Goal: Information Seeking & Learning: Learn about a topic

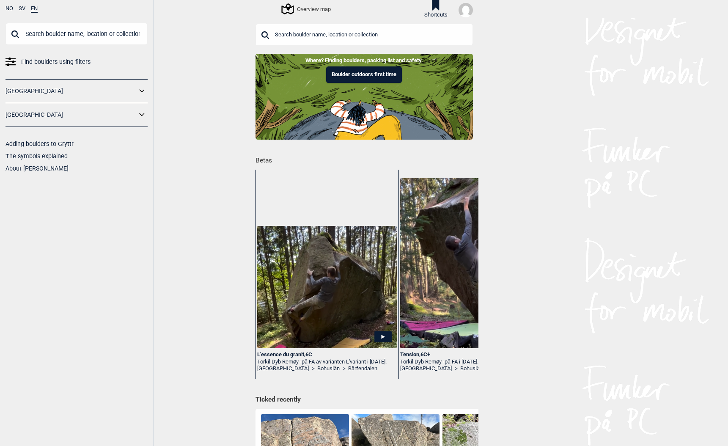
click at [269, 353] on div "L'essence du granit , 6C" at bounding box center [326, 354] width 139 height 7
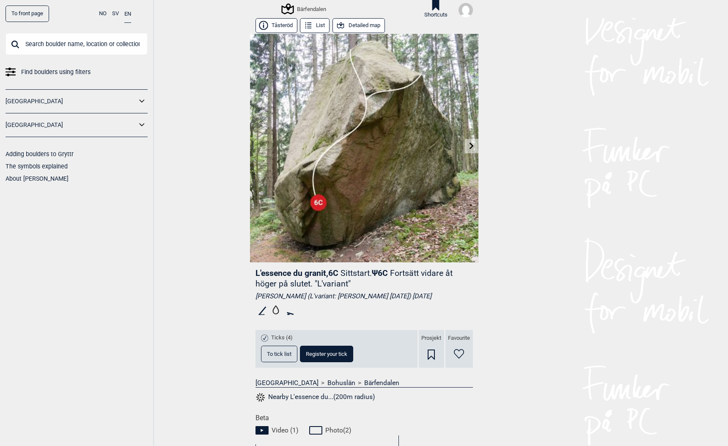
click at [22, 14] on link "To front page" at bounding box center [27, 13] width 44 height 16
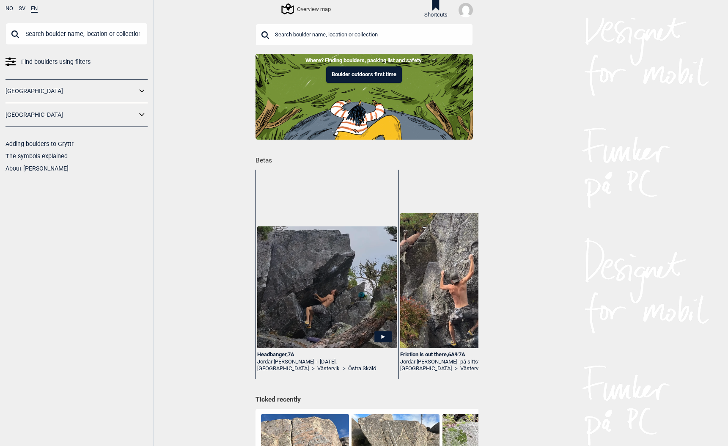
click at [310, 315] on img at bounding box center [326, 287] width 139 height 122
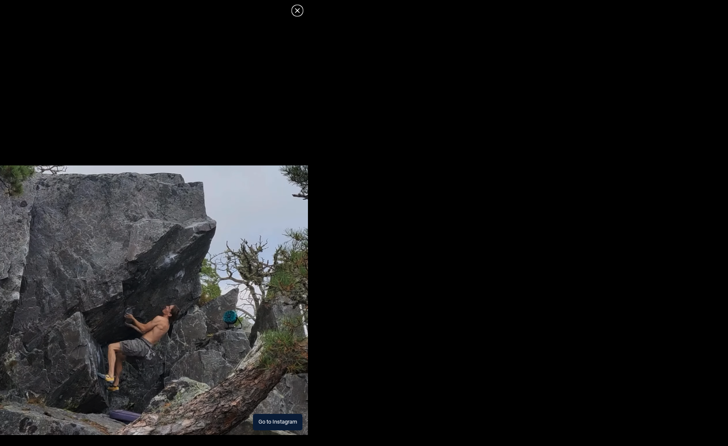
click at [298, 10] on icon at bounding box center [297, 10] width 5 height 5
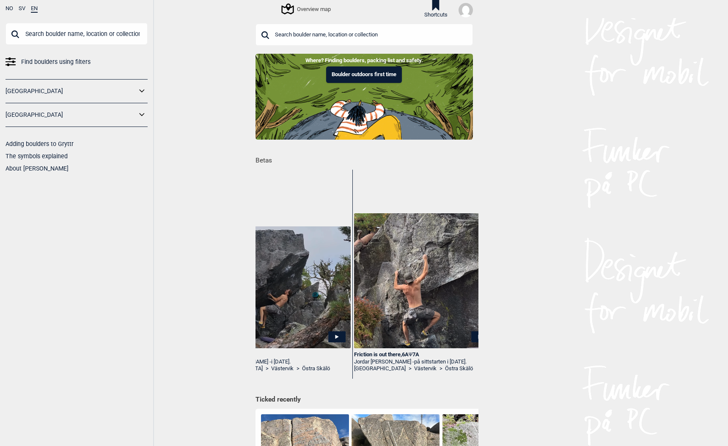
scroll to position [0, 58]
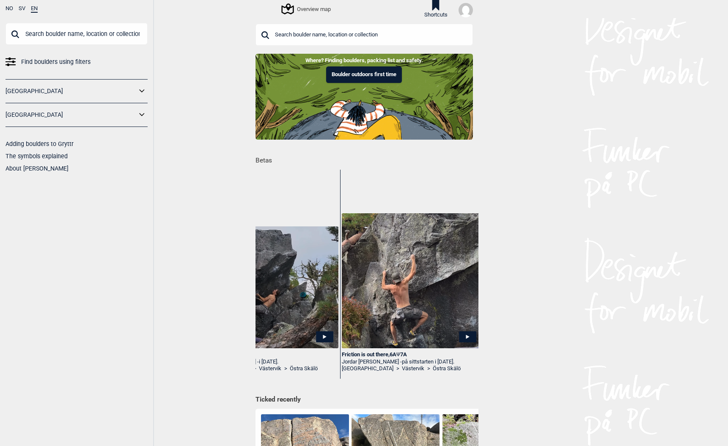
click at [404, 268] on img at bounding box center [411, 280] width 139 height 135
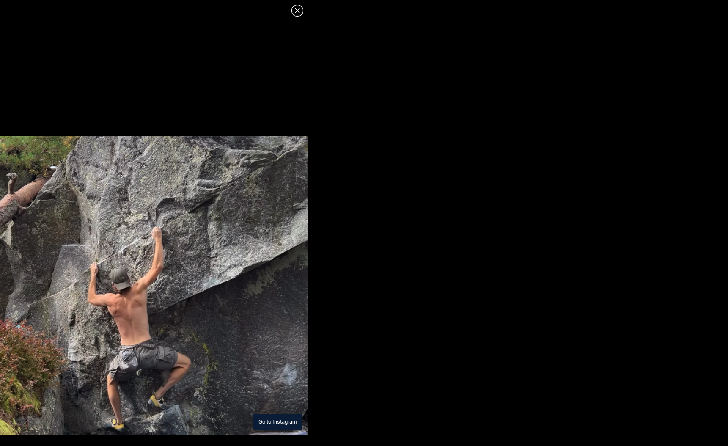
click at [378, 256] on dialog "Go to Instagram" at bounding box center [364, 223] width 728 height 446
click at [296, 11] on icon at bounding box center [297, 10] width 10 height 10
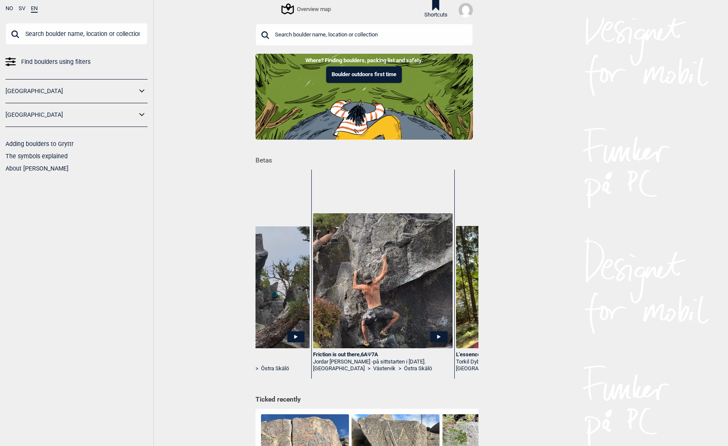
scroll to position [0, 0]
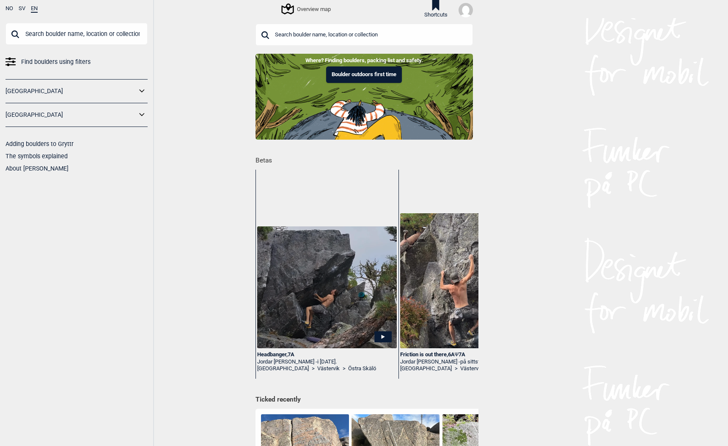
click at [269, 355] on div "Headbanger , 7A" at bounding box center [326, 354] width 139 height 7
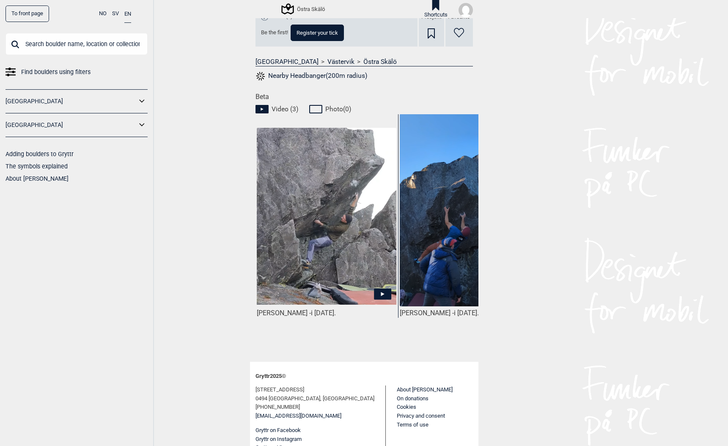
scroll to position [0, 134]
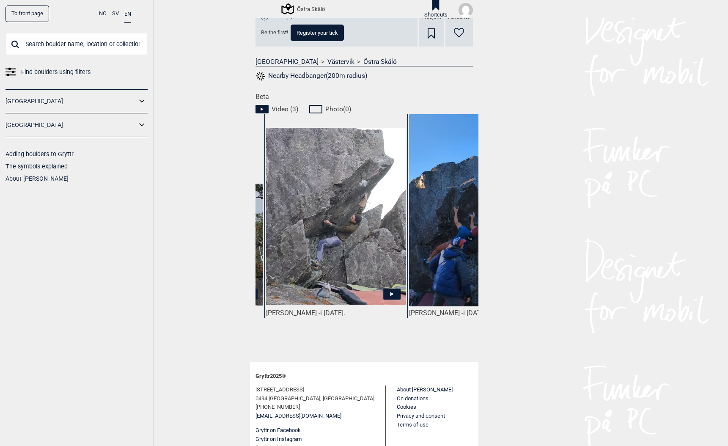
click at [392, 295] on icon at bounding box center [391, 293] width 17 height 11
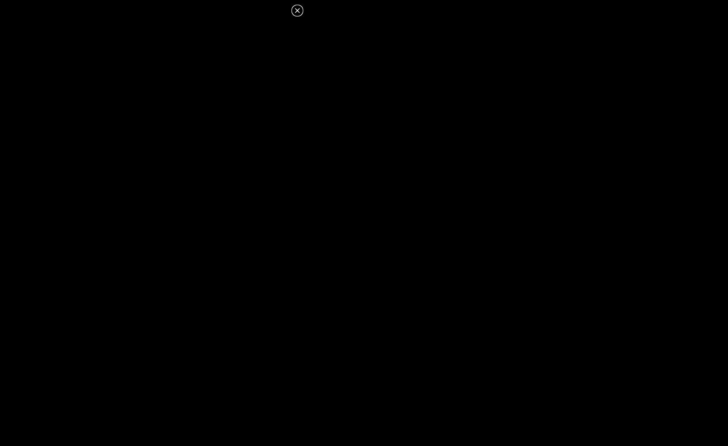
click at [298, 9] on icon at bounding box center [297, 10] width 5 height 5
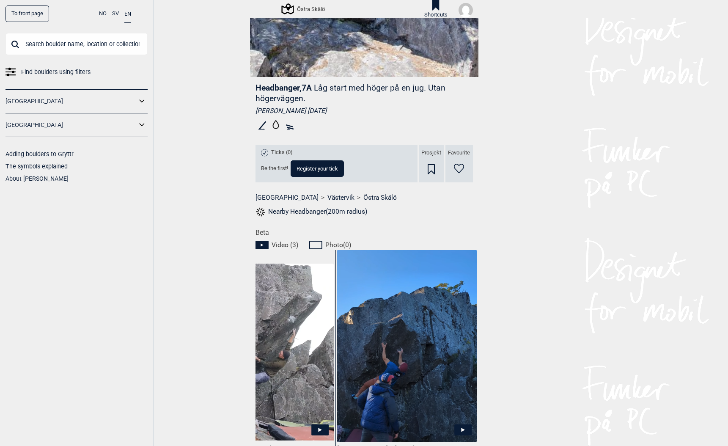
scroll to position [0, 0]
